Goal: Information Seeking & Learning: Learn about a topic

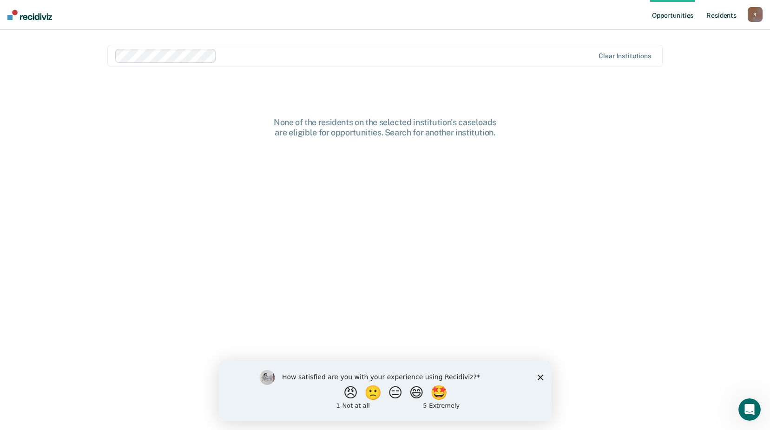
click at [723, 13] on link "Resident s" at bounding box center [722, 15] width 34 height 30
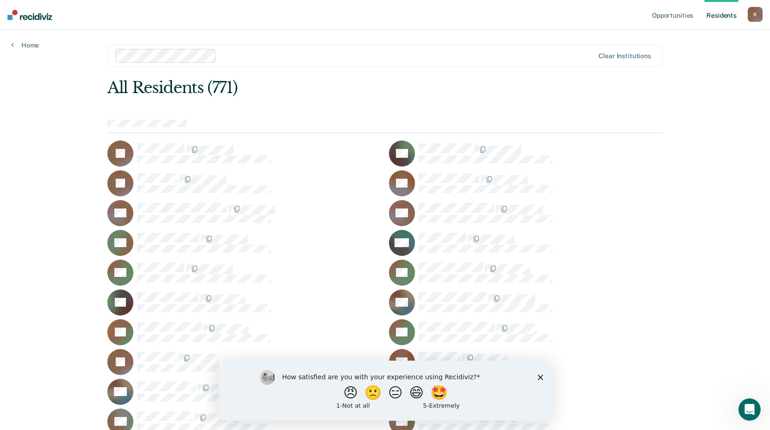
click at [538, 377] on icon "Close survey" at bounding box center [540, 377] width 6 height 6
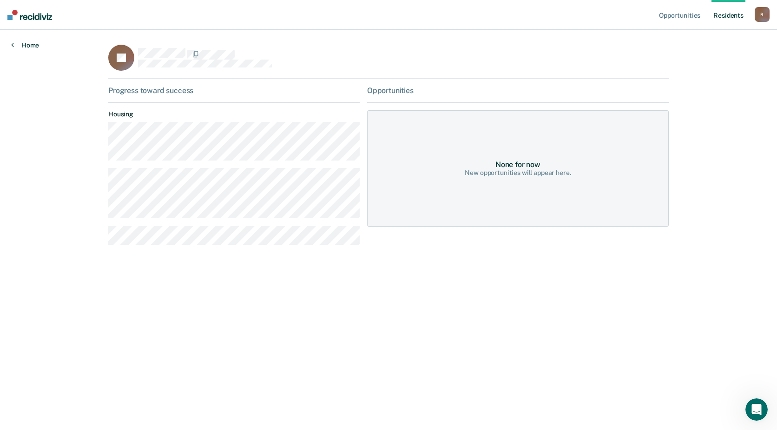
click at [38, 46] on link "Home" at bounding box center [25, 45] width 28 height 8
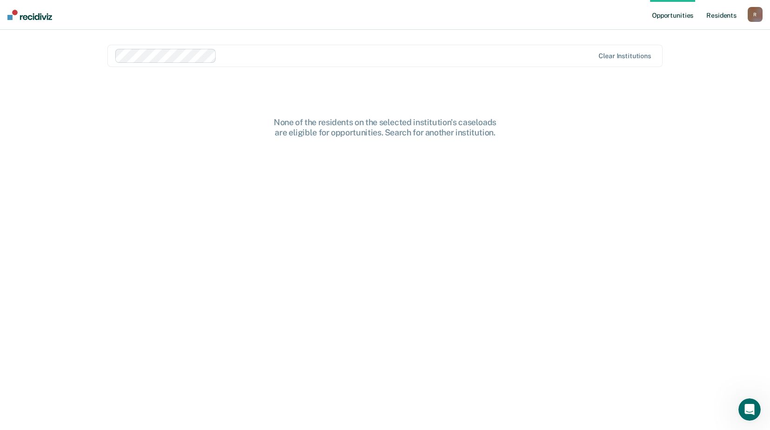
click at [711, 14] on link "Resident s" at bounding box center [722, 15] width 34 height 30
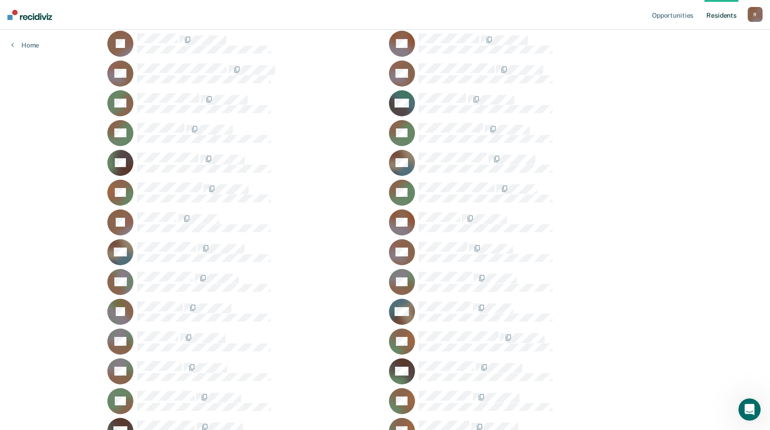
scroll to position [279, 0]
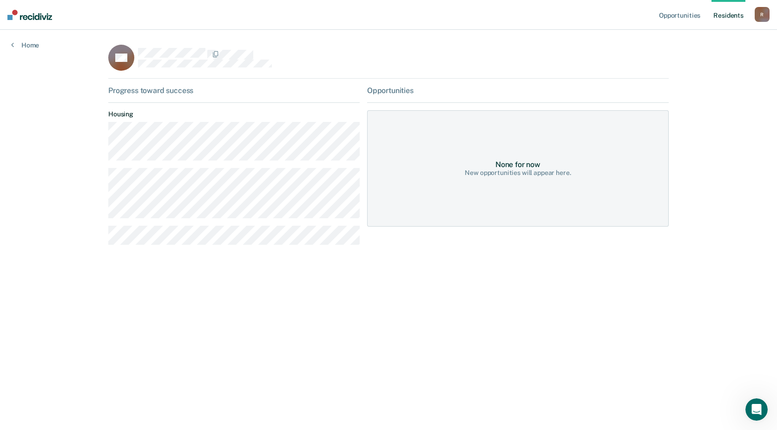
click at [723, 19] on link "Resident s" at bounding box center [729, 15] width 34 height 30
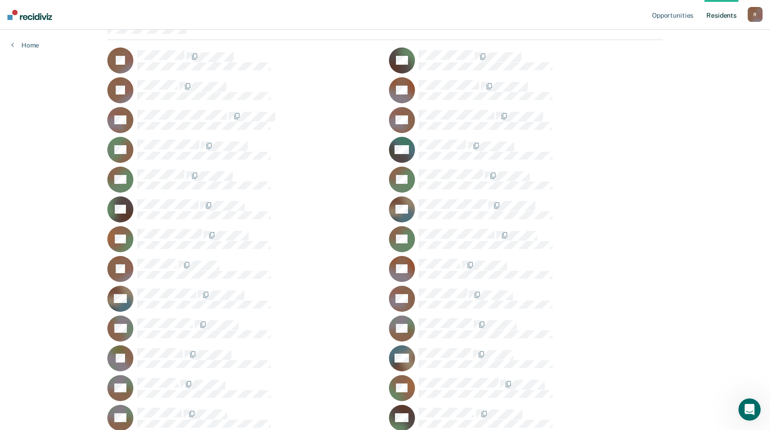
scroll to position [232, 0]
